Goal: Information Seeking & Learning: Find contact information

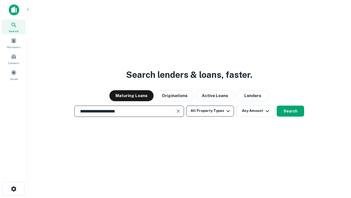
type input "**********"
click at [210, 111] on button "All Property Types" at bounding box center [210, 110] width 48 height 11
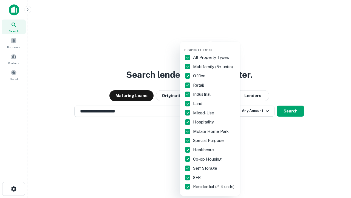
click at [215, 46] on button "button" at bounding box center [214, 46] width 60 height 0
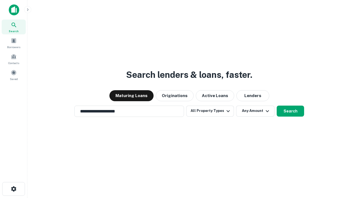
scroll to position [9, 0]
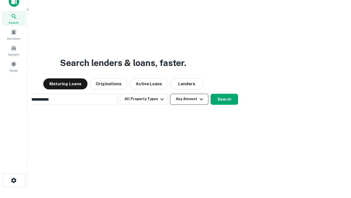
click at [170, 94] on button "Any Amount" at bounding box center [189, 99] width 38 height 11
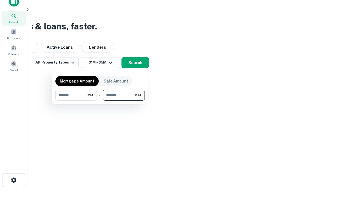
type input "*******"
click at [100, 100] on button "button" at bounding box center [99, 100] width 89 height 0
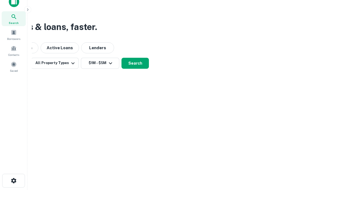
scroll to position [3, 101]
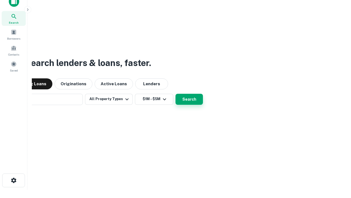
click at [176, 94] on button "Search" at bounding box center [189, 99] width 27 height 11
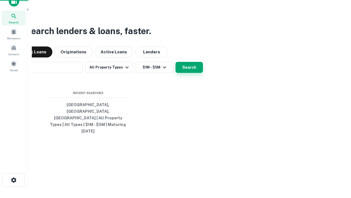
scroll to position [15, 155]
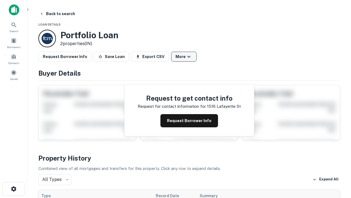
click at [184, 57] on button "More" at bounding box center [184, 57] width 26 height 10
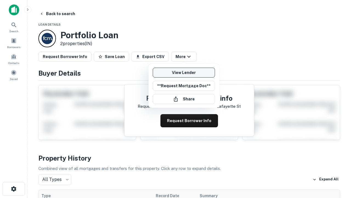
click at [184, 72] on link "View Lender" at bounding box center [184, 73] width 62 height 10
